Goal: Task Accomplishment & Management: Use online tool/utility

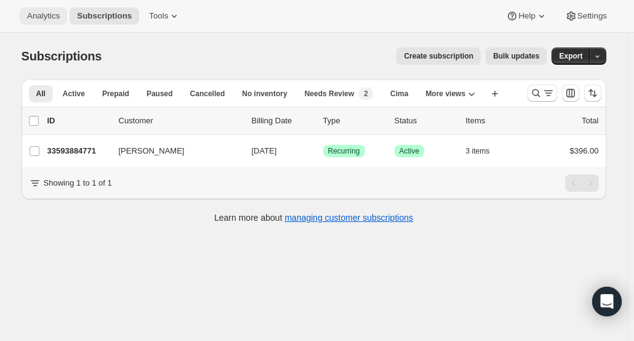
click at [44, 23] on button "Analytics" at bounding box center [43, 15] width 47 height 17
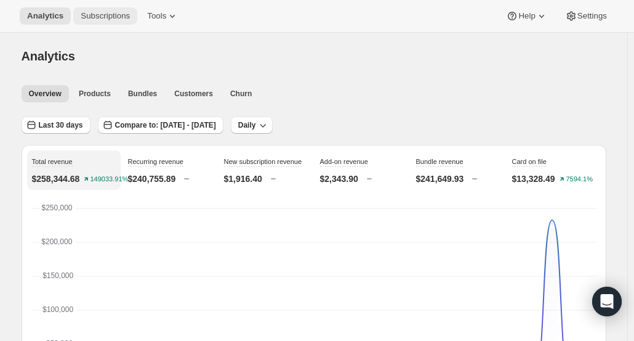
click at [97, 17] on span "Subscriptions" at bounding box center [105, 16] width 49 height 10
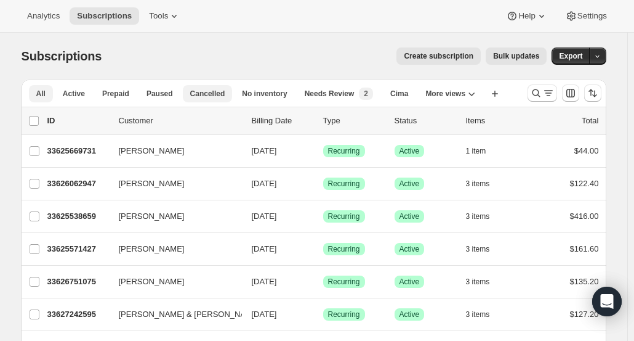
click at [200, 94] on span "Cancelled" at bounding box center [207, 94] width 35 height 10
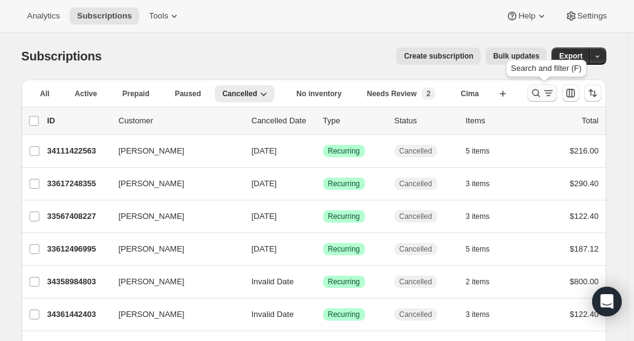
click at [552, 96] on icon "Search and filter results" at bounding box center [549, 93] width 12 height 12
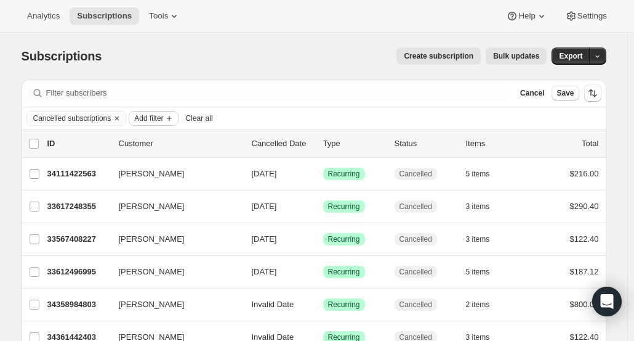
click at [158, 116] on span "Add filter" at bounding box center [148, 118] width 29 height 10
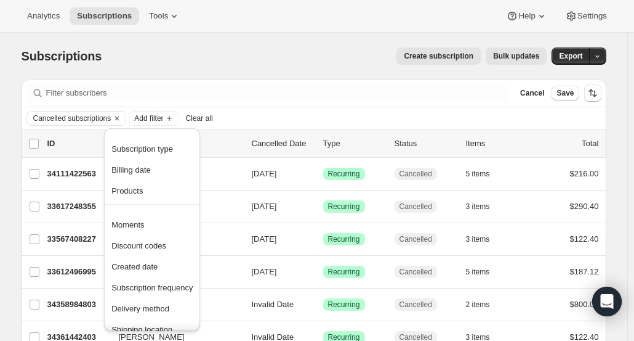
click at [298, 64] on div "Create subscription Bulk updates" at bounding box center [331, 55] width 430 height 17
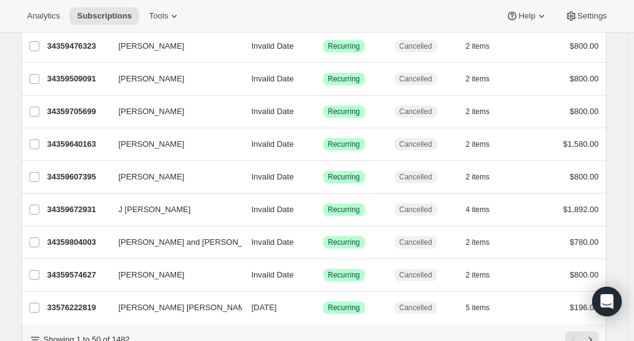
scroll to position [1516, 0]
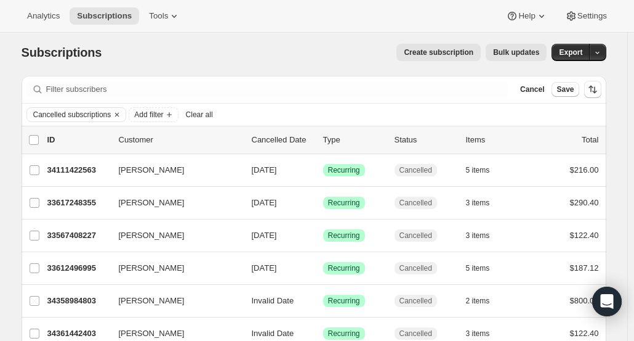
scroll to position [0, 0]
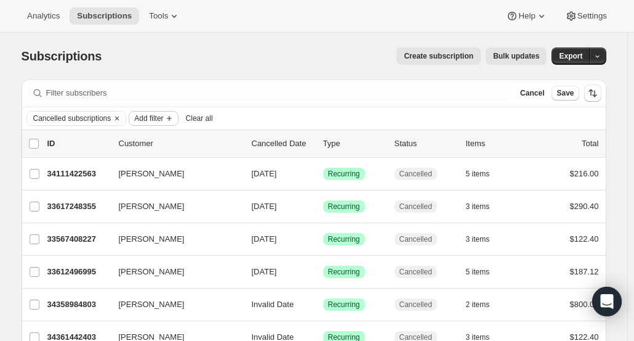
click at [149, 123] on span "Add filter" at bounding box center [148, 118] width 29 height 10
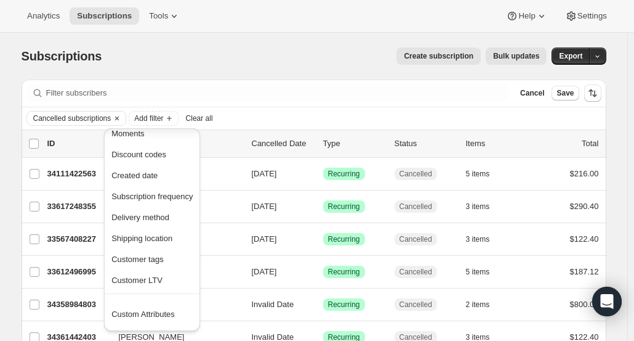
scroll to position [108, 0]
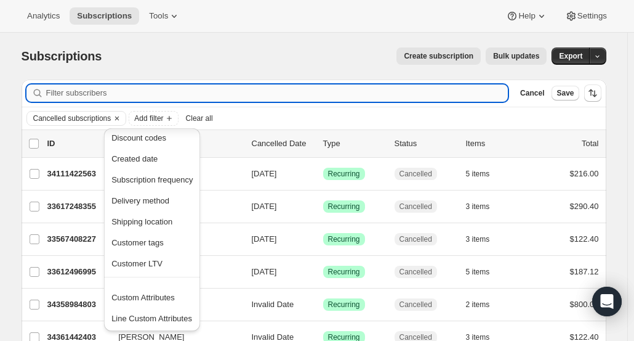
click at [347, 98] on input "Filter subscribers" at bounding box center [277, 92] width 462 height 17
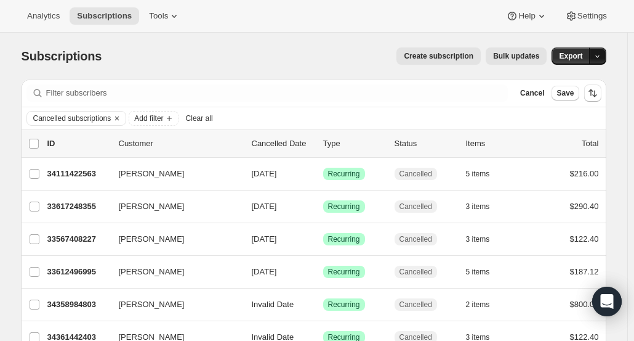
click at [605, 58] on button "button" at bounding box center [597, 55] width 17 height 17
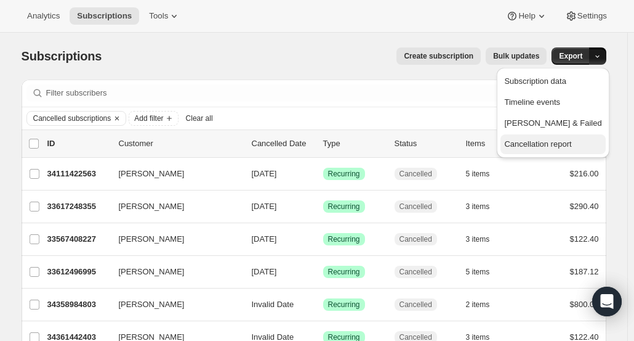
click at [571, 144] on span "Cancellation report" at bounding box center [537, 143] width 67 height 9
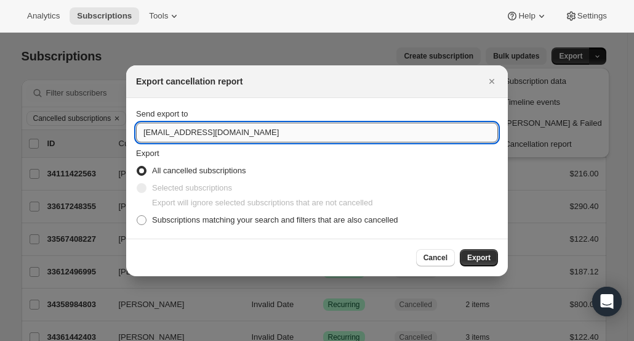
drag, startPoint x: 167, startPoint y: 135, endPoint x: 140, endPoint y: 134, distance: 26.5
click at [141, 134] on input "winery@cliffamily.com" at bounding box center [317, 133] width 362 height 20
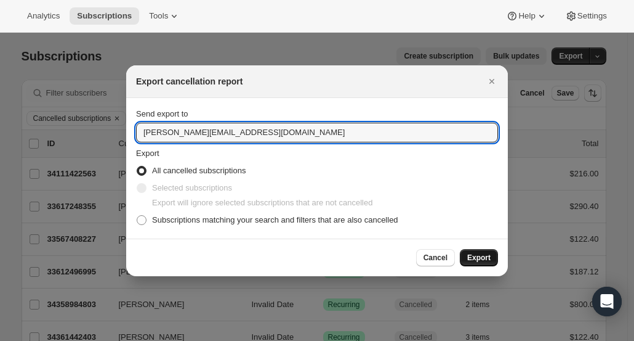
type input "ashleycox@cliffamily.com"
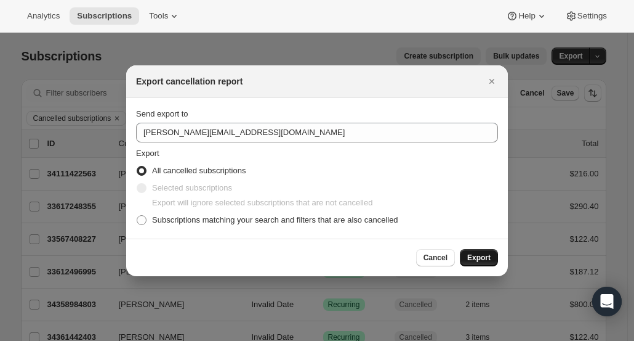
click at [479, 257] on span "Export" at bounding box center [478, 257] width 23 height 10
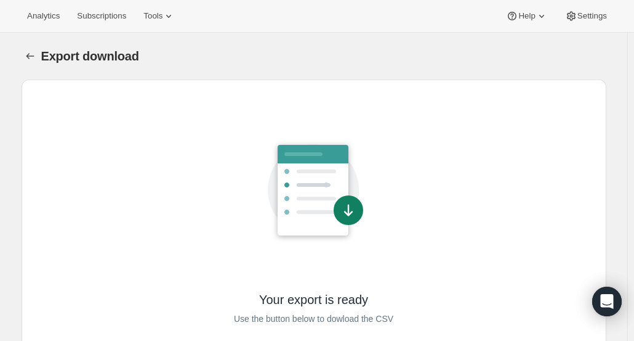
scroll to position [60, 0]
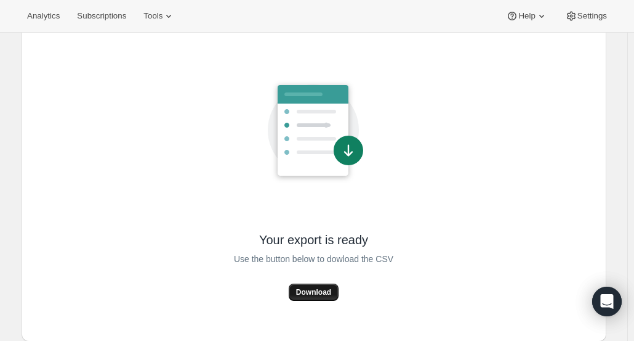
click at [313, 296] on span "Download" at bounding box center [313, 292] width 35 height 10
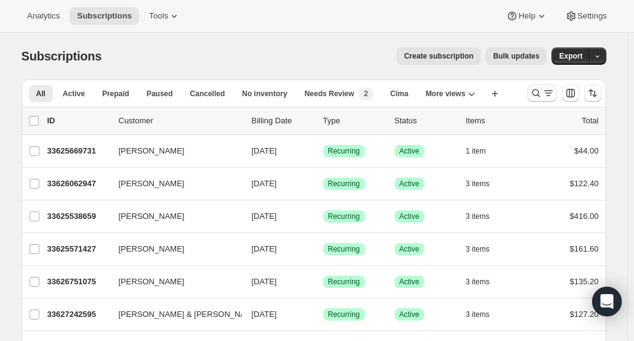
click at [539, 92] on icon "Search and filter results" at bounding box center [536, 93] width 12 height 12
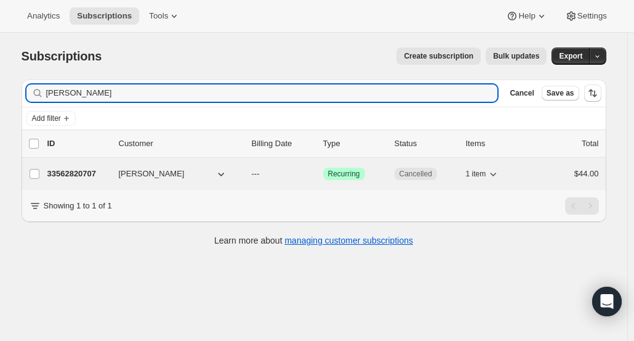
type input "[PERSON_NAME]"
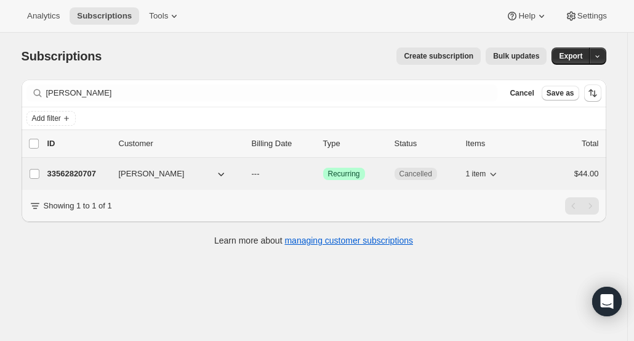
click at [93, 178] on p "33562820707" at bounding box center [78, 174] width 62 height 12
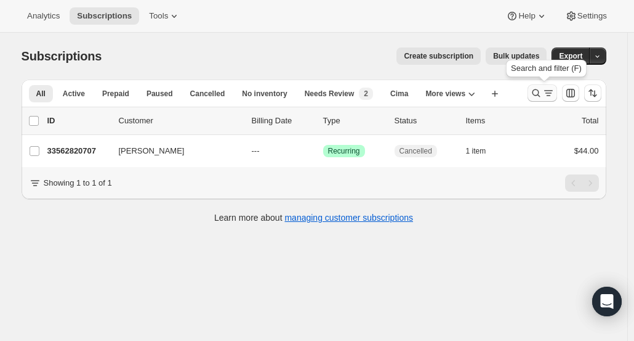
click at [541, 89] on icon "Search and filter results" at bounding box center [536, 93] width 12 height 12
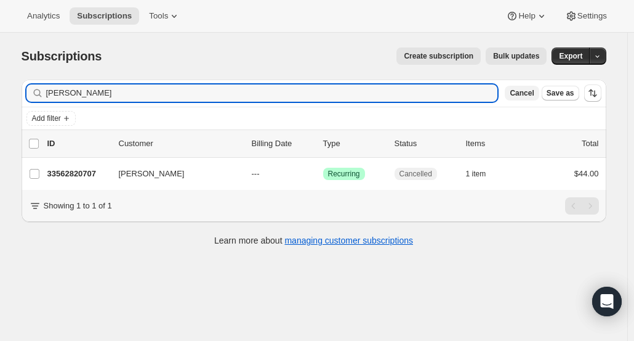
click at [527, 99] on button "Cancel" at bounding box center [522, 93] width 34 height 15
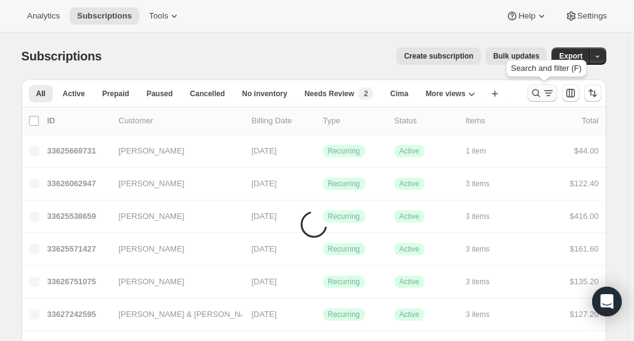
click at [543, 93] on icon "Search and filter results" at bounding box center [536, 93] width 12 height 12
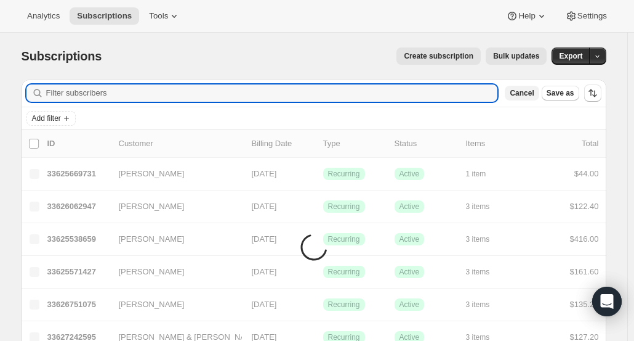
paste input "[PERSON_NAME]"
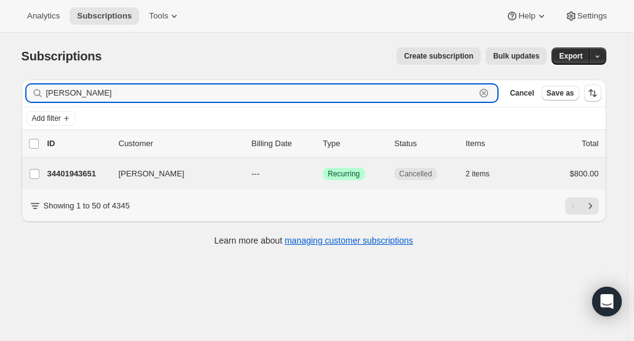
type input "[PERSON_NAME]"
click at [80, 156] on ul "list header ID Customer Billing Date Type Status Items Total [PERSON_NAME] 3440…" at bounding box center [314, 159] width 585 height 60
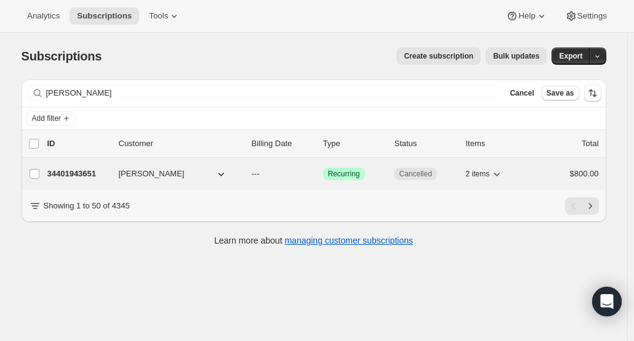
click at [78, 173] on p "34401943651" at bounding box center [78, 174] width 62 height 12
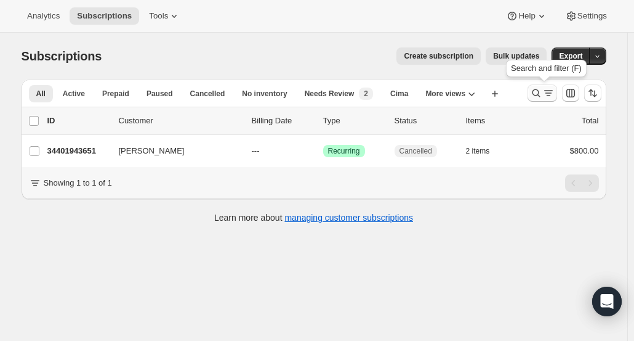
click at [543, 97] on icon "Search and filter results" at bounding box center [536, 93] width 12 height 12
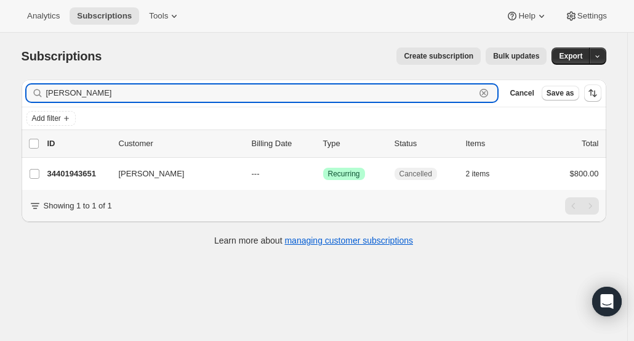
click at [487, 91] on icon "button" at bounding box center [484, 93] width 4 height 4
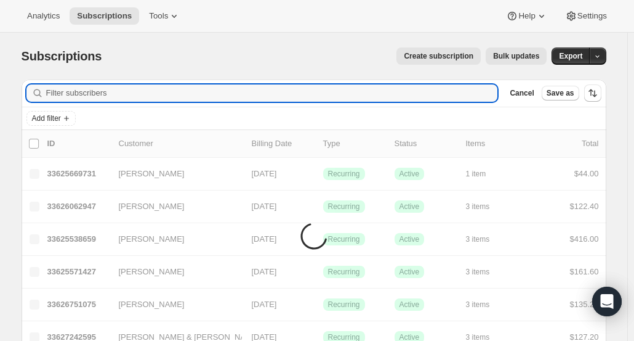
paste input "[PERSON_NAME]"
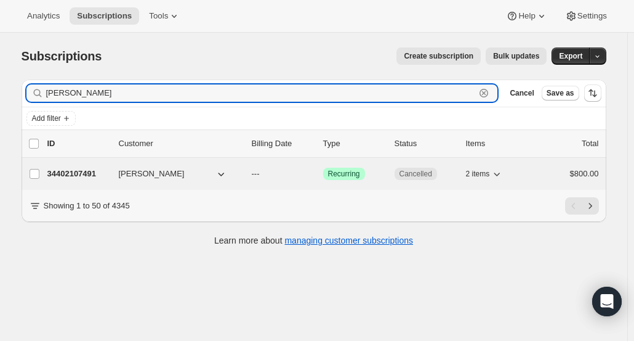
type input "[PERSON_NAME]"
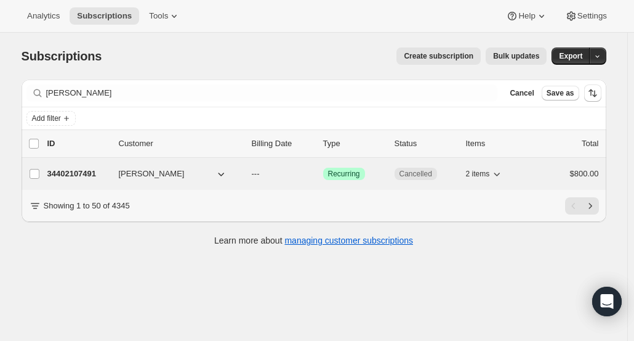
click at [79, 174] on p "34402107491" at bounding box center [78, 174] width 62 height 12
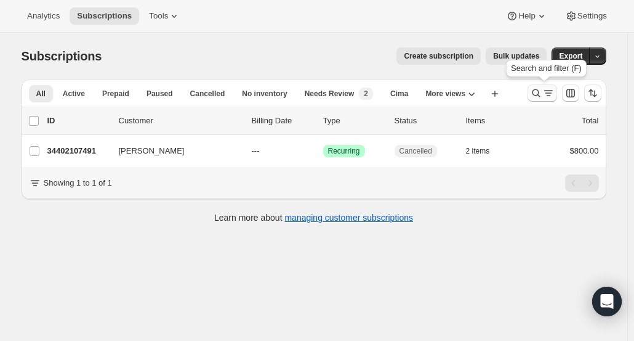
click at [538, 95] on icon "Search and filter results" at bounding box center [536, 93] width 12 height 12
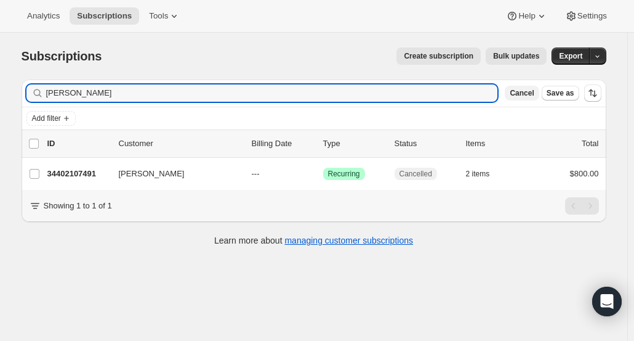
click at [534, 94] on span "Cancel" at bounding box center [522, 93] width 24 height 10
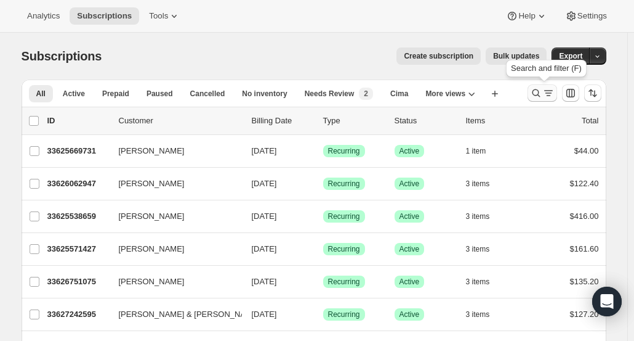
click at [537, 94] on icon "Search and filter results" at bounding box center [536, 93] width 12 height 12
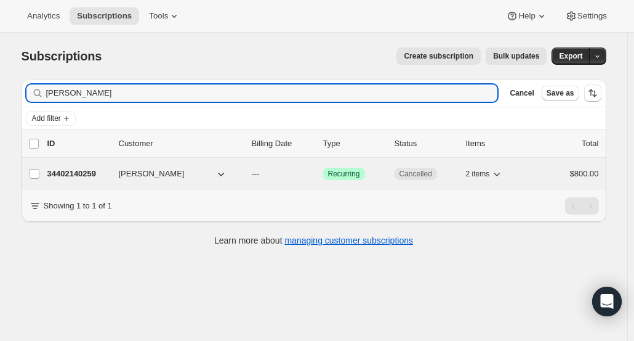
type input "[PERSON_NAME]"
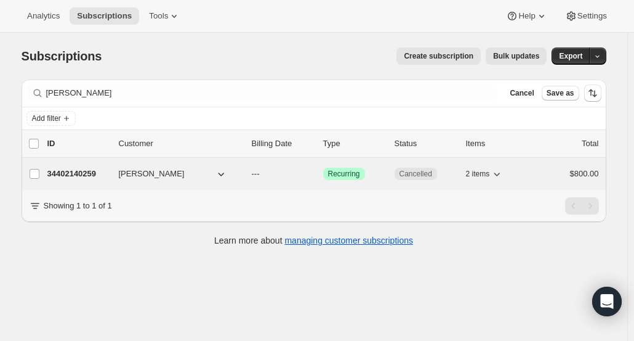
click at [75, 172] on p "34402140259" at bounding box center [78, 174] width 62 height 12
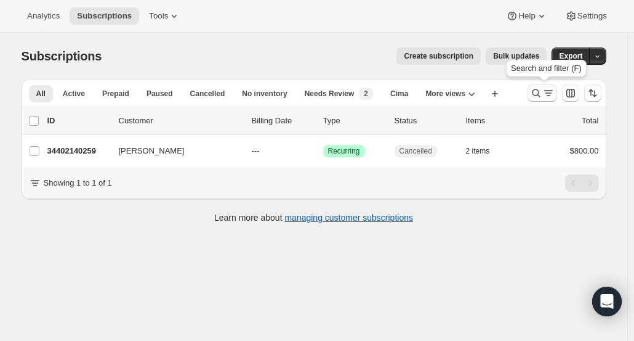
click at [537, 92] on icon "Search and filter results" at bounding box center [536, 93] width 12 height 12
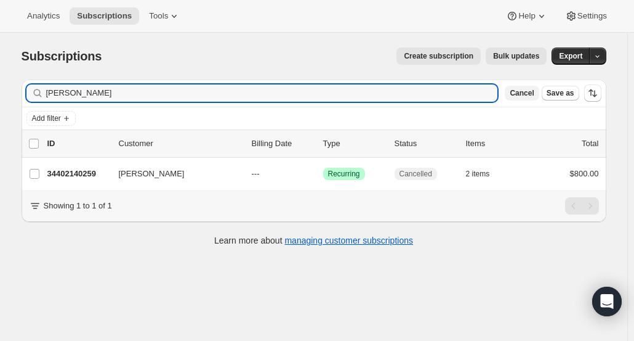
click at [533, 99] on button "Cancel" at bounding box center [522, 93] width 34 height 15
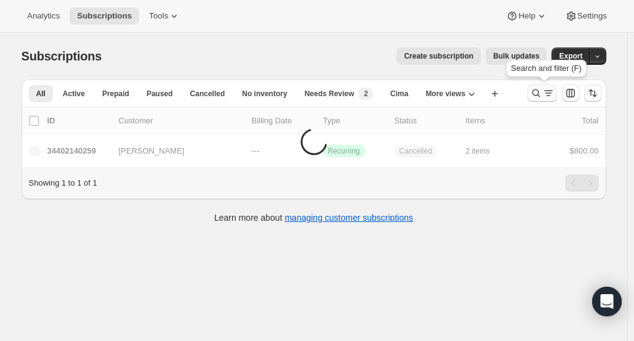
click at [538, 100] on button "Search and filter results" at bounding box center [543, 92] width 30 height 17
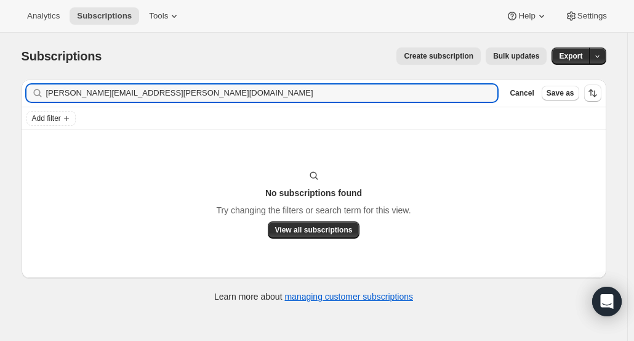
drag, startPoint x: 140, startPoint y: 92, endPoint x: 33, endPoint y: 88, distance: 106.6
click at [33, 88] on div "[PERSON_NAME][EMAIL_ADDRESS][PERSON_NAME][DOMAIN_NAME] Clear" at bounding box center [262, 92] width 472 height 17
type input "[PERSON_NAME][EMAIL_ADDRESS][PERSON_NAME][DOMAIN_NAME]"
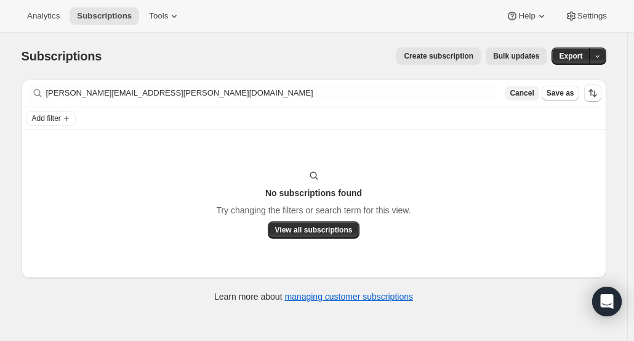
click at [528, 93] on span "Cancel" at bounding box center [522, 93] width 24 height 10
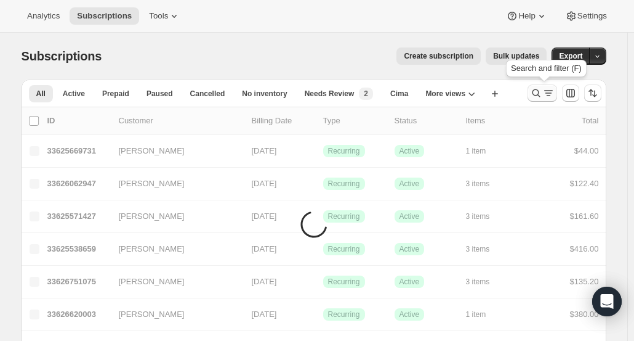
click at [539, 96] on icon "Search and filter results" at bounding box center [536, 93] width 12 height 12
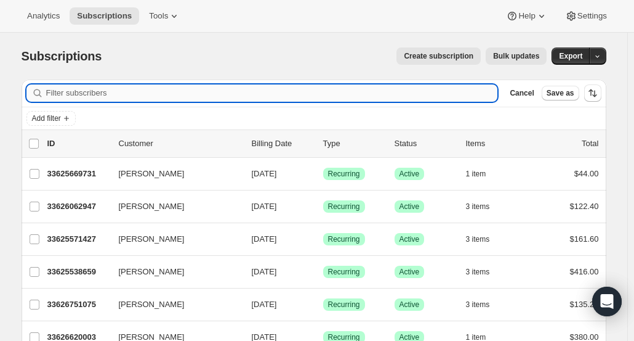
click at [484, 91] on input "Filter subscribers" at bounding box center [272, 92] width 452 height 17
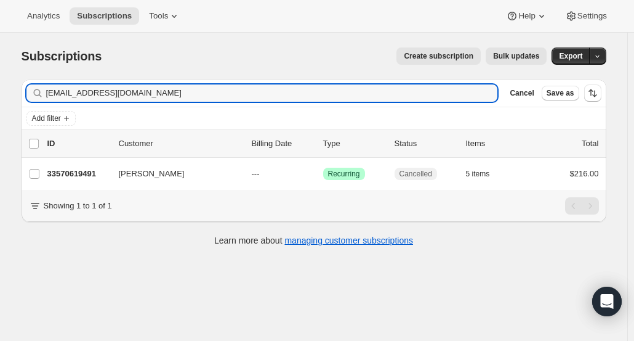
type input "[EMAIL_ADDRESS][DOMAIN_NAME]"
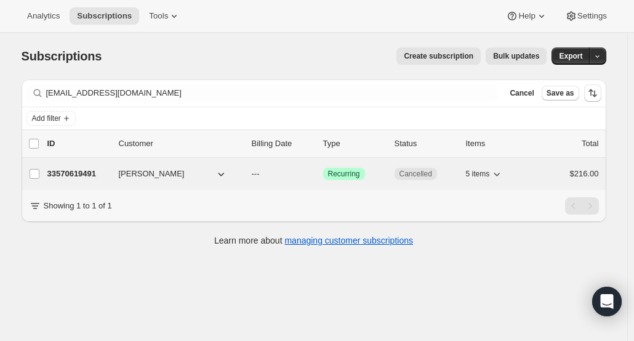
click at [90, 177] on p "33570619491" at bounding box center [78, 174] width 62 height 12
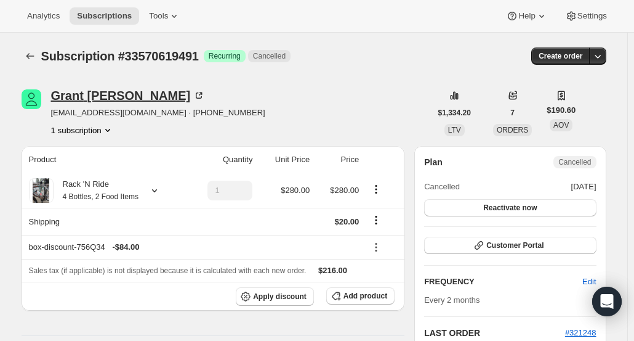
click at [111, 97] on div "[PERSON_NAME]" at bounding box center [128, 95] width 155 height 12
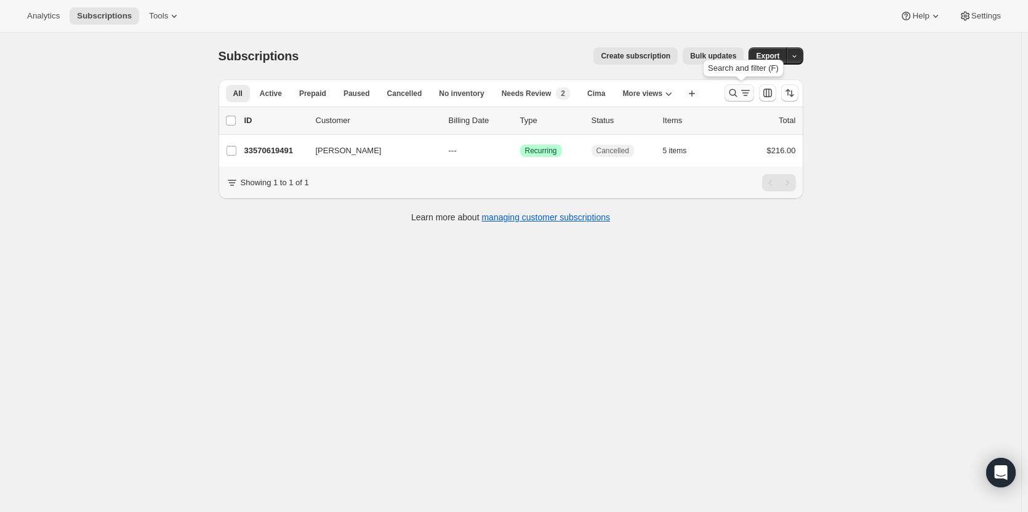
click at [634, 90] on icon "Search and filter results" at bounding box center [733, 93] width 12 height 12
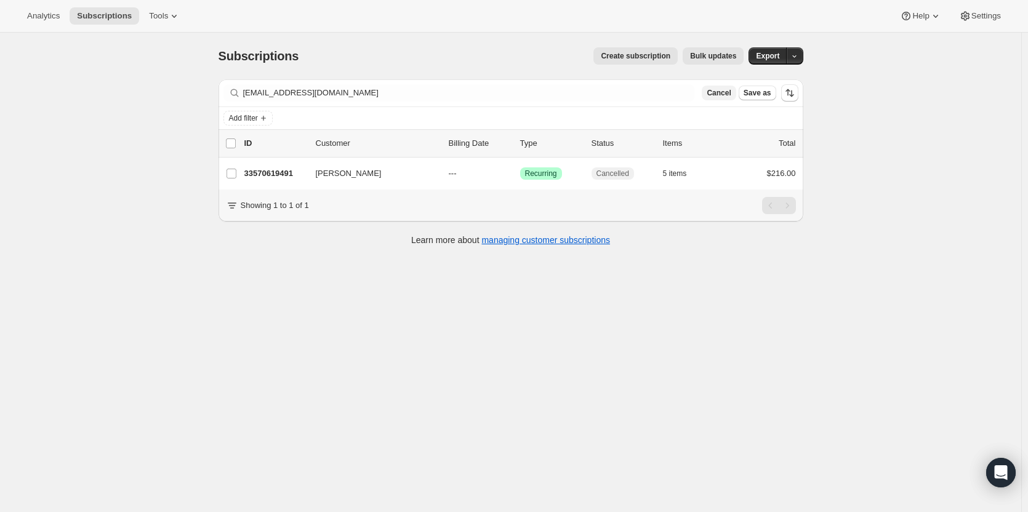
click at [634, 94] on span "Cancel" at bounding box center [719, 93] width 24 height 10
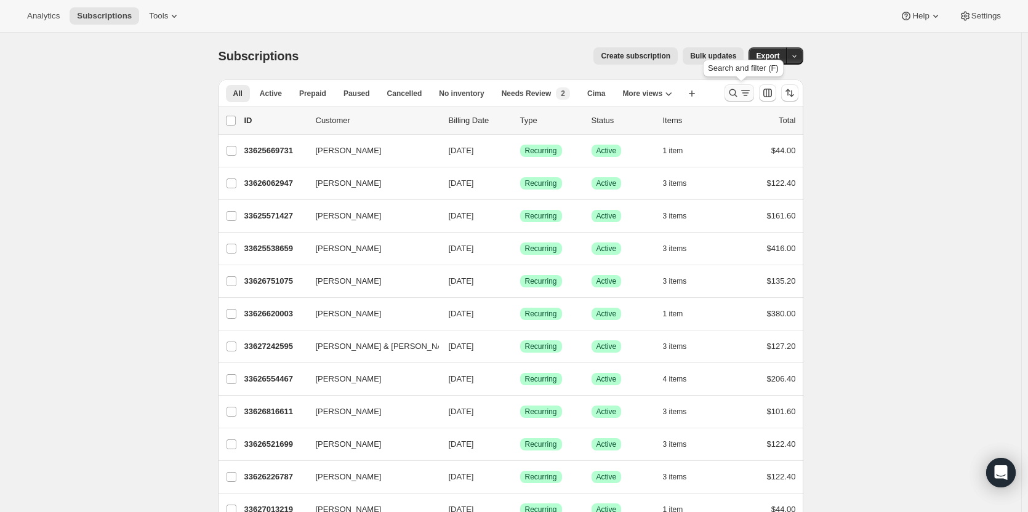
click at [634, 94] on icon "Search and filter results" at bounding box center [733, 93] width 8 height 8
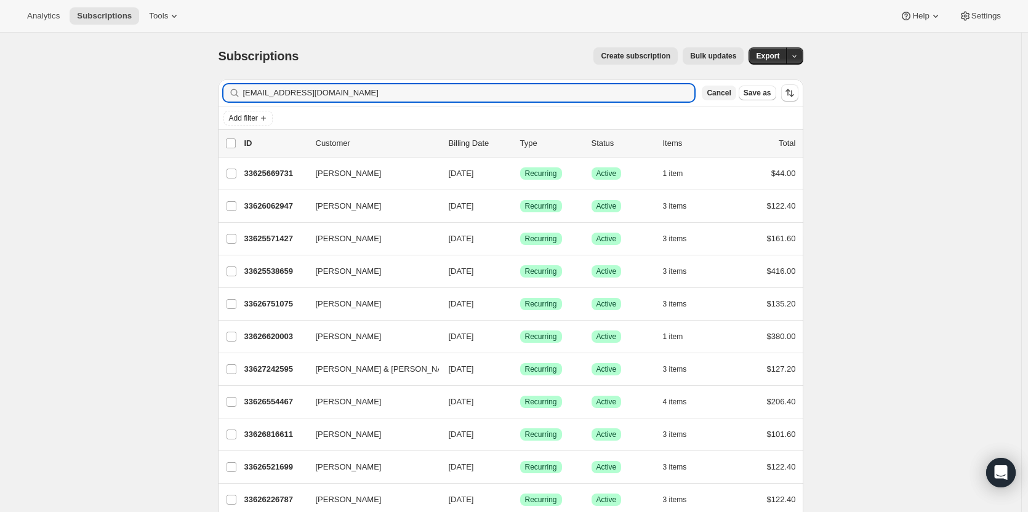
type input "[EMAIL_ADDRESS][DOMAIN_NAME]"
click at [634, 94] on span "Cancel" at bounding box center [719, 93] width 24 height 10
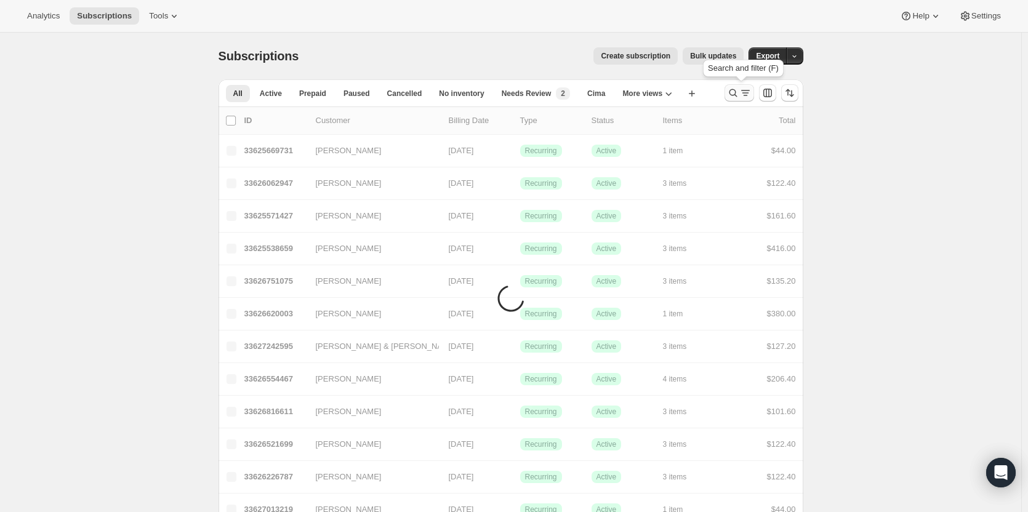
click at [634, 96] on icon "Search and filter results" at bounding box center [733, 93] width 12 height 12
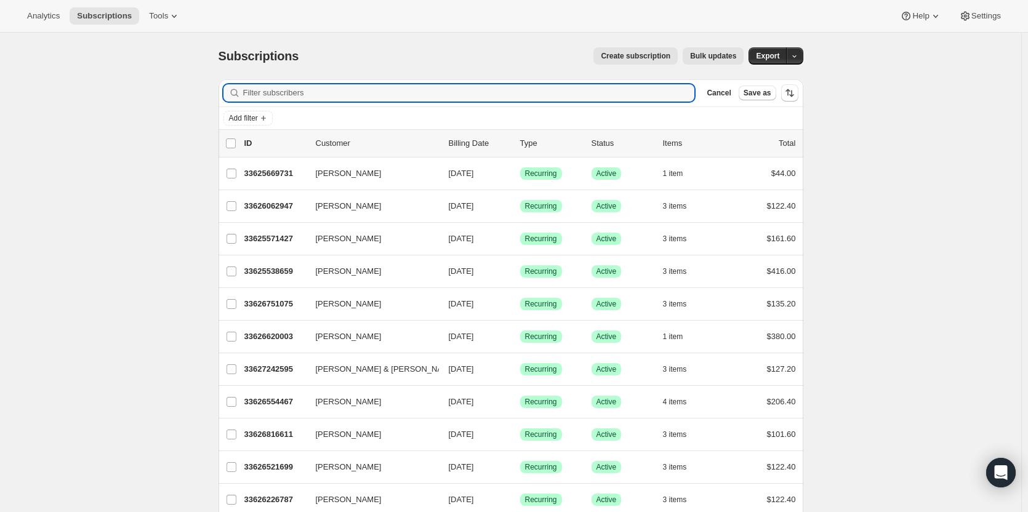
paste input "[EMAIL_ADDRESS][DOMAIN_NAME]"
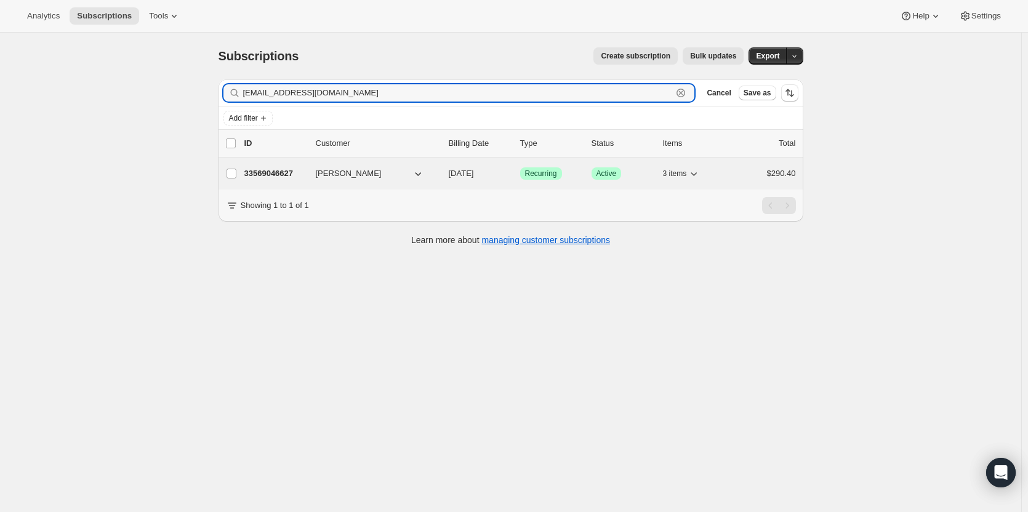
type input "[EMAIL_ADDRESS][DOMAIN_NAME]"
click at [290, 174] on p "33569046627" at bounding box center [275, 174] width 62 height 12
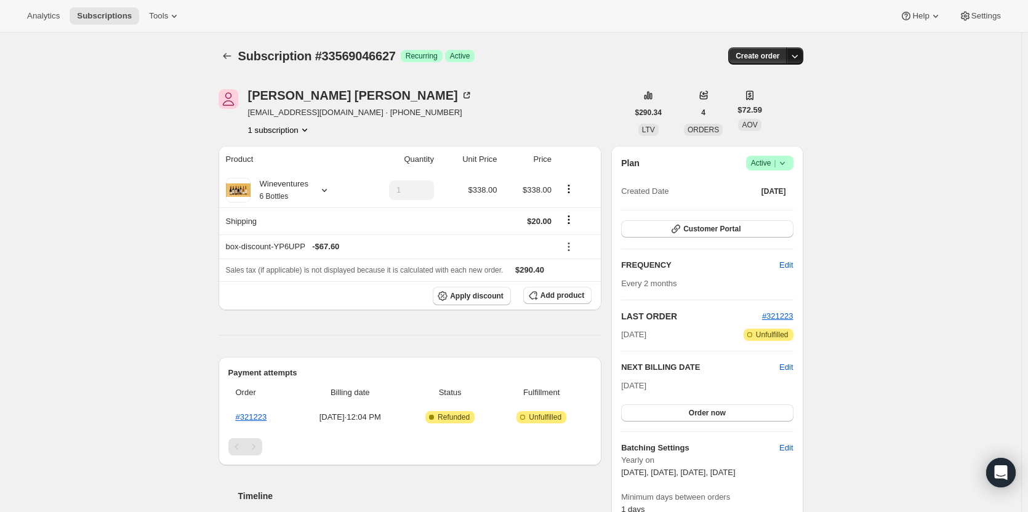
click at [634, 62] on icon "button" at bounding box center [795, 56] width 12 height 12
click at [634, 99] on span "Create custom one-time order" at bounding box center [746, 102] width 107 height 9
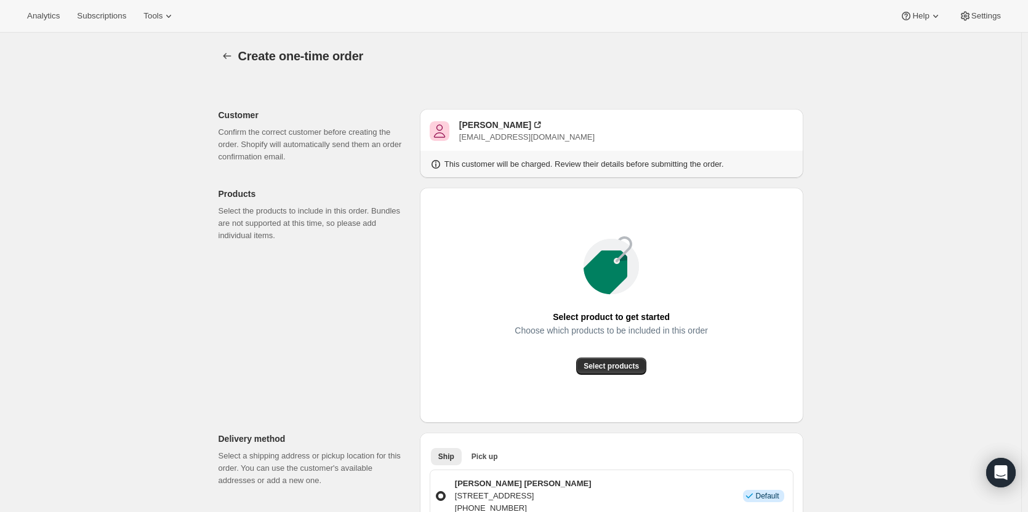
click at [615, 340] on button "Select products" at bounding box center [611, 366] width 70 height 17
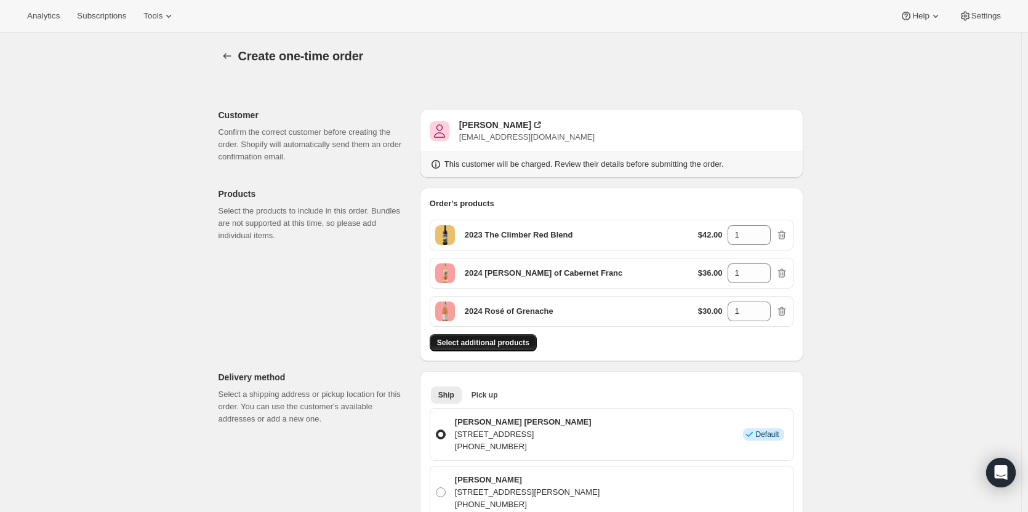
click at [511, 340] on span "Select additional products" at bounding box center [483, 343] width 92 height 10
click at [462, 340] on span "Select additional products" at bounding box center [483, 343] width 92 height 10
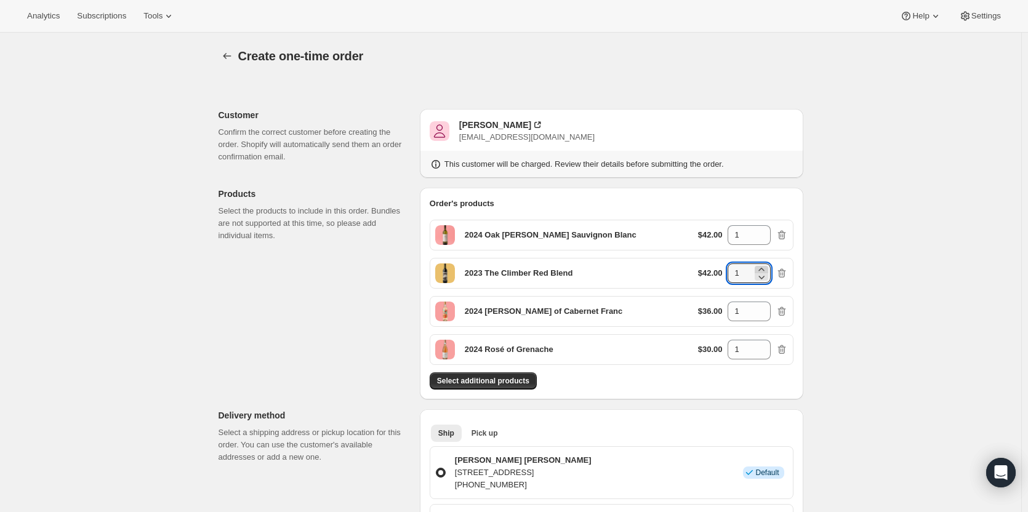
click at [634, 269] on icon at bounding box center [762, 269] width 6 height 3
type input "2"
click at [634, 230] on icon at bounding box center [762, 231] width 12 height 12
type input "2"
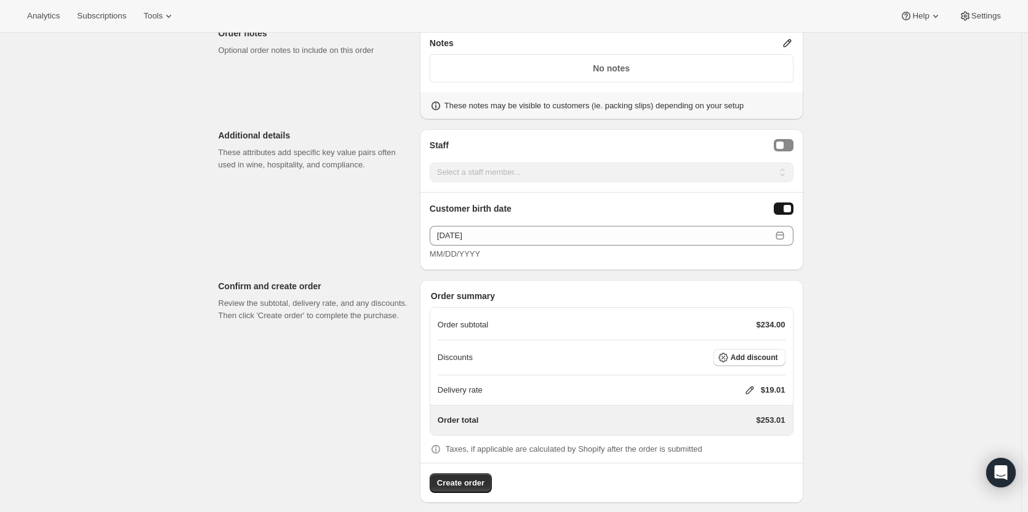
scroll to position [740, 0]
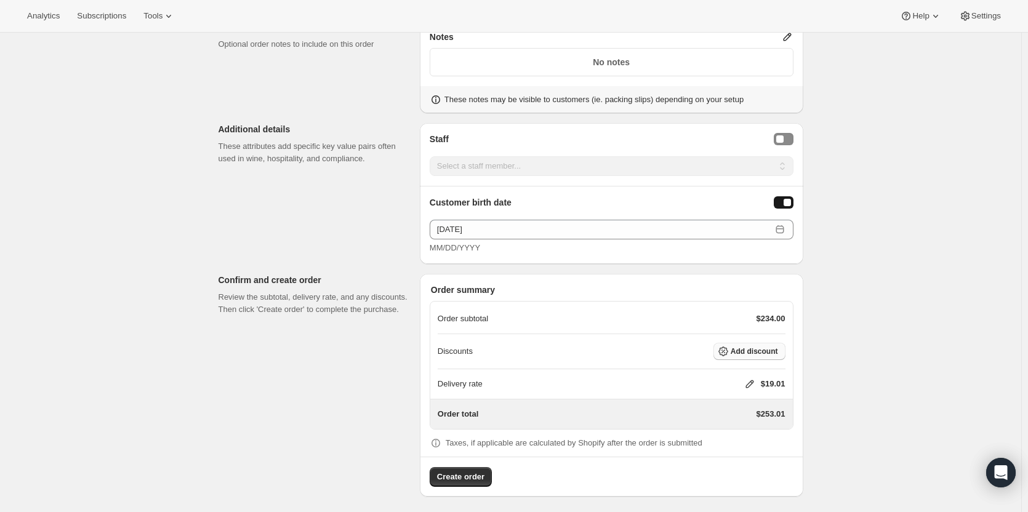
click at [634, 340] on span "Add discount" at bounding box center [754, 352] width 47 height 10
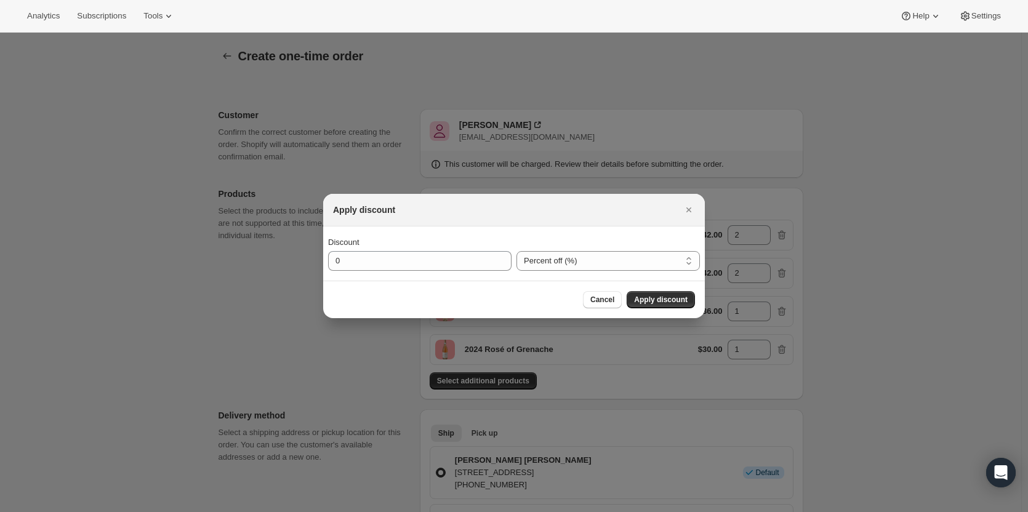
scroll to position [0, 0]
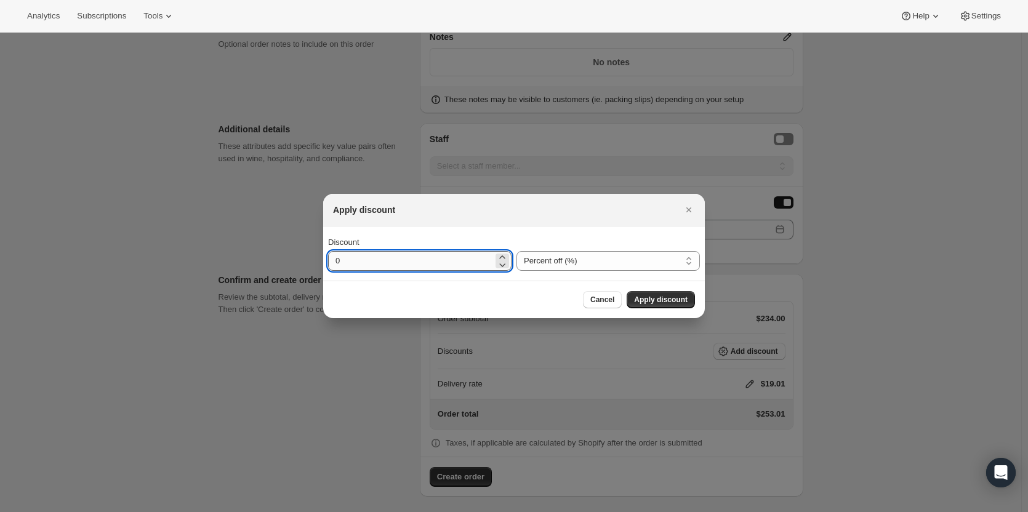
click at [406, 264] on input "0" at bounding box center [410, 261] width 165 height 20
type input "25"
click at [634, 293] on button "Apply discount" at bounding box center [661, 299] width 68 height 17
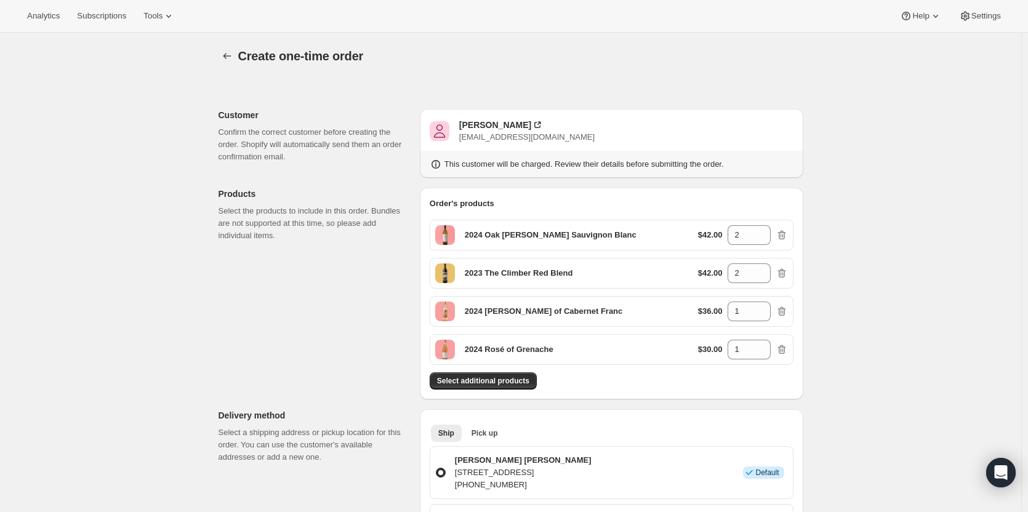
scroll to position [738, 0]
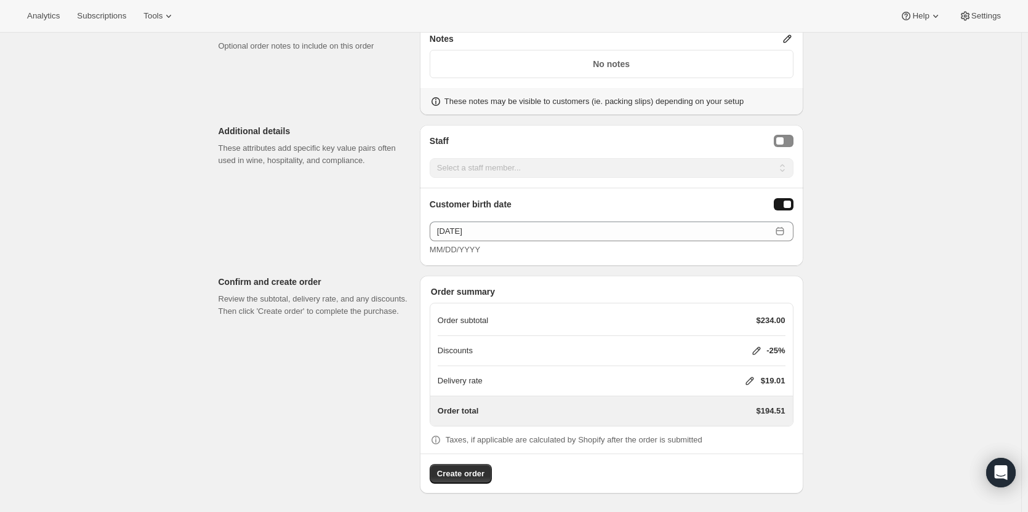
click at [634, 340] on icon at bounding box center [750, 382] width 8 height 8
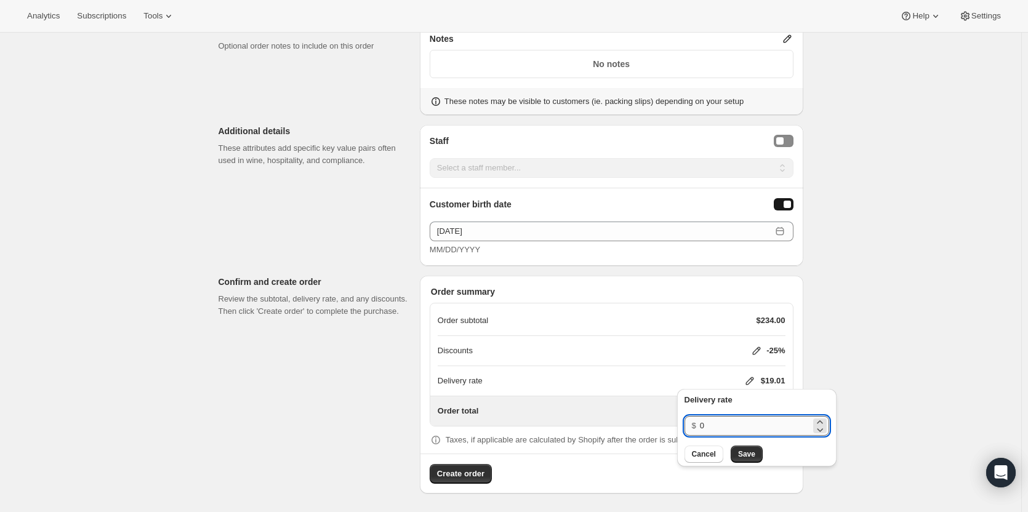
click at [634, 340] on input "0" at bounding box center [755, 426] width 111 height 20
type input "20"
click at [634, 340] on span "Save" at bounding box center [746, 455] width 17 height 10
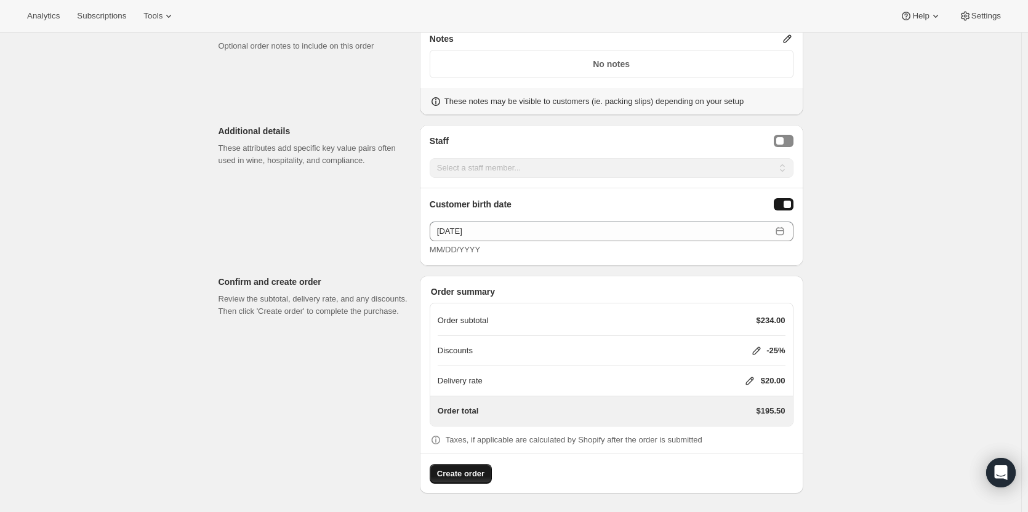
click at [483, 340] on span "Create order" at bounding box center [460, 474] width 47 height 12
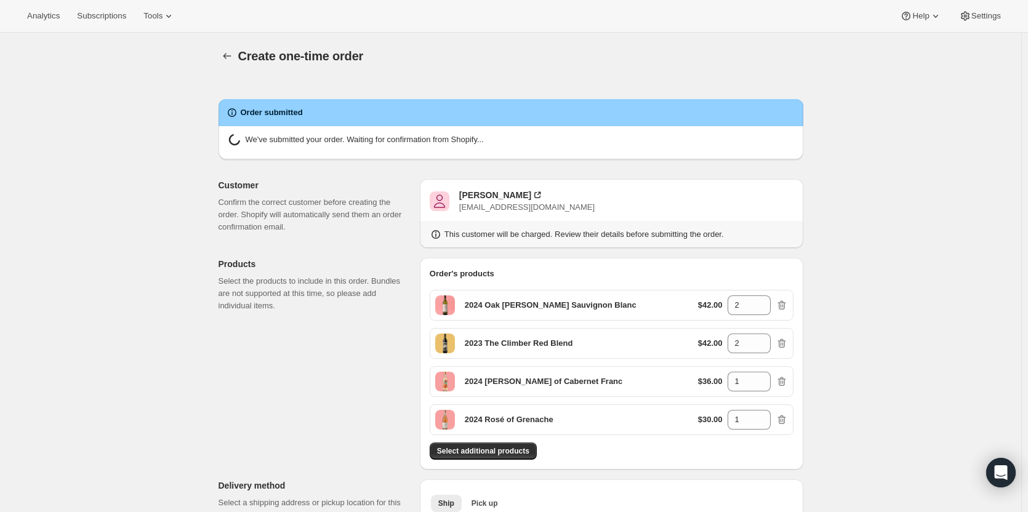
radio input "true"
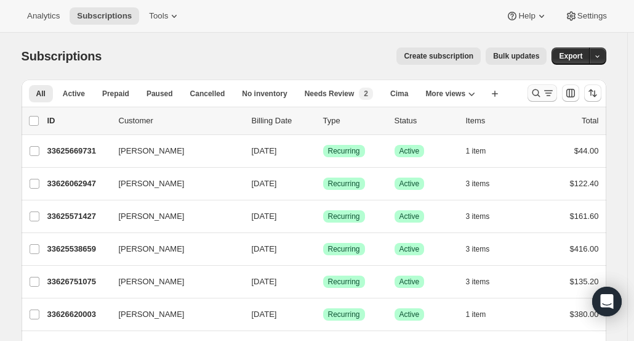
click at [536, 94] on icon "Search and filter results" at bounding box center [536, 93] width 12 height 12
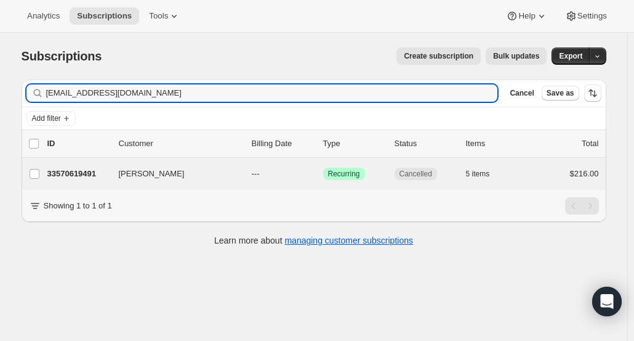
type input "[EMAIL_ADDRESS][DOMAIN_NAME]"
click at [90, 184] on div "Grant Bennett 33570619491 Grant Bennett --- Success Recurring Cancelled 5 items…" at bounding box center [314, 174] width 585 height 32
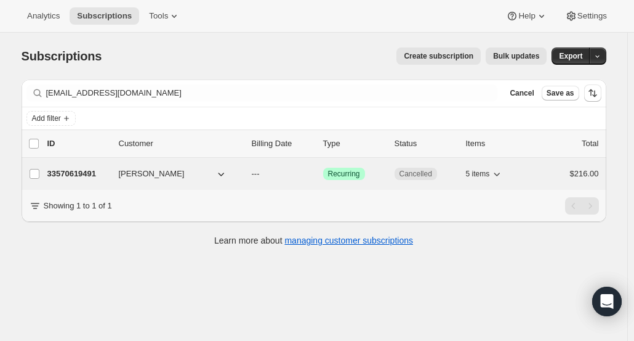
click at [86, 176] on p "33570619491" at bounding box center [78, 174] width 62 height 12
